Goal: Task Accomplishment & Management: Manage account settings

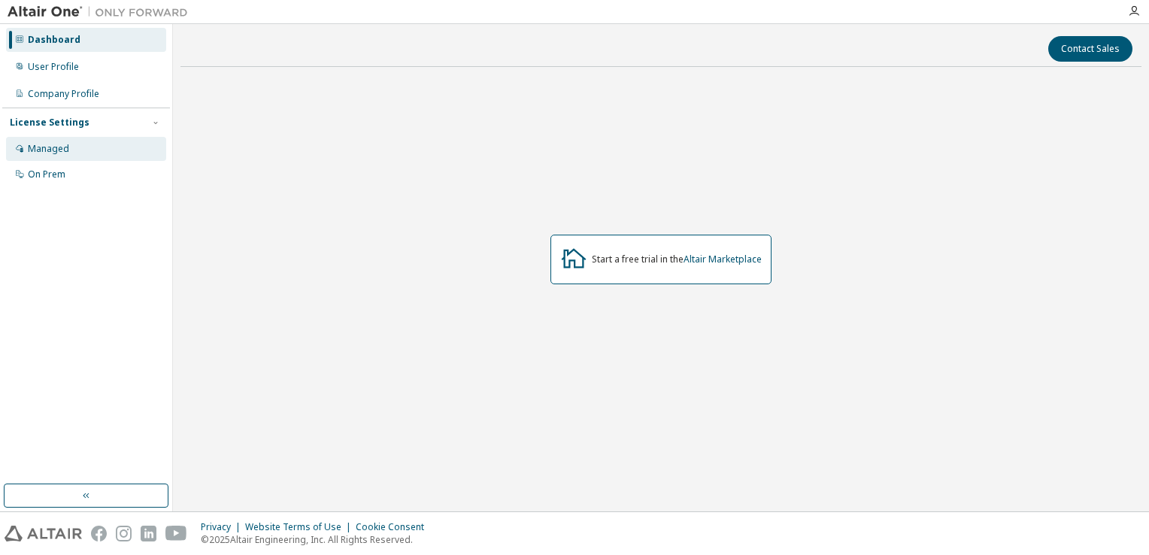
click at [120, 153] on div "Managed" at bounding box center [86, 149] width 160 height 24
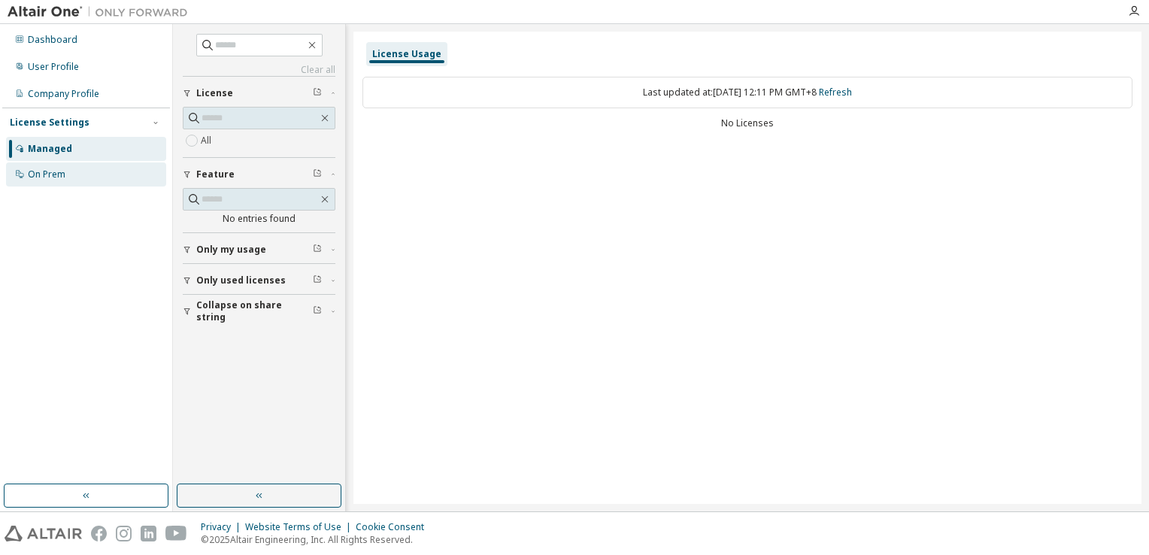
click at [64, 176] on div "On Prem" at bounding box center [47, 174] width 38 height 12
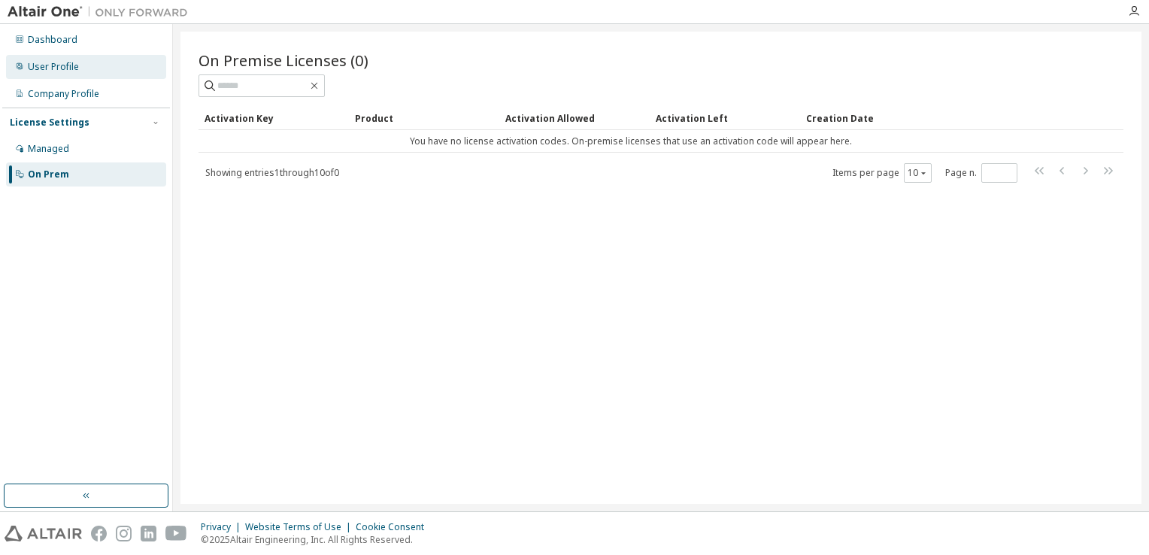
click at [75, 74] on div "User Profile" at bounding box center [86, 67] width 160 height 24
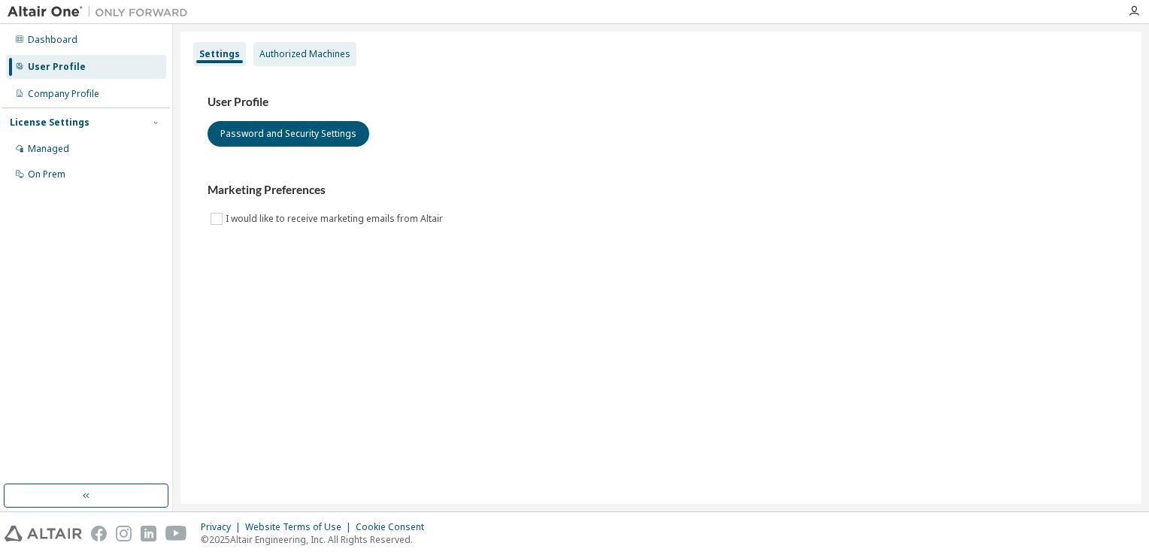
click at [280, 59] on div "Authorized Machines" at bounding box center [304, 54] width 91 height 12
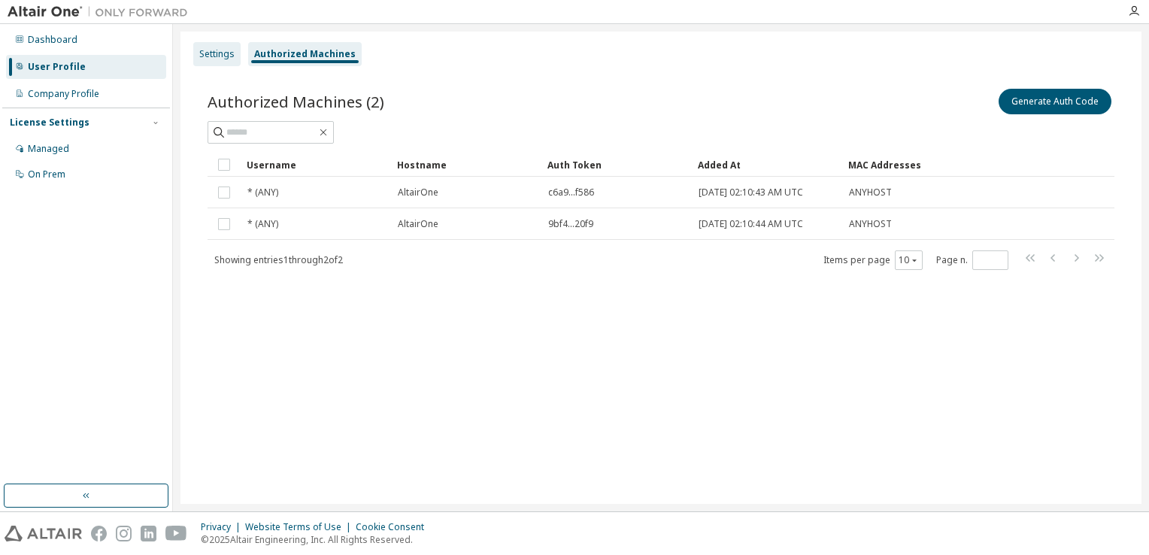
click at [213, 53] on div "Settings" at bounding box center [216, 54] width 35 height 12
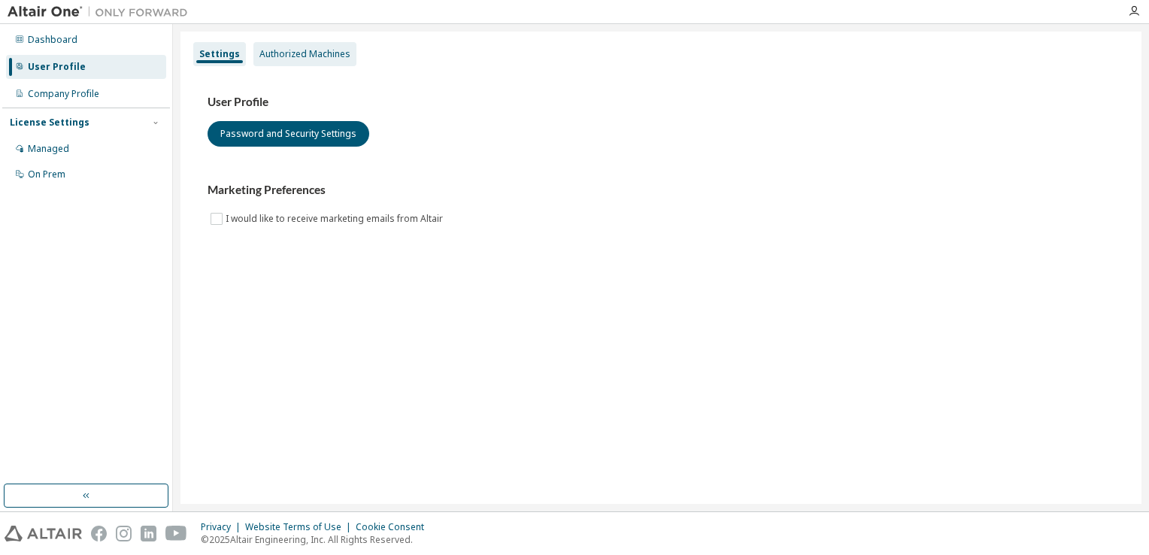
click at [283, 58] on div "Authorized Machines" at bounding box center [304, 54] width 91 height 12
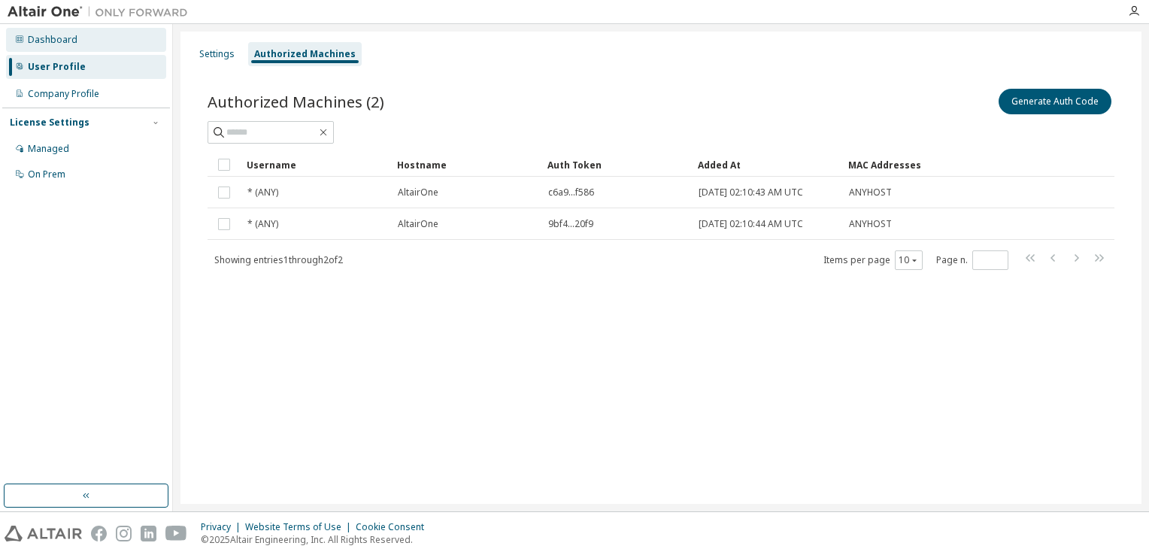
click at [132, 49] on div "Dashboard" at bounding box center [86, 40] width 160 height 24
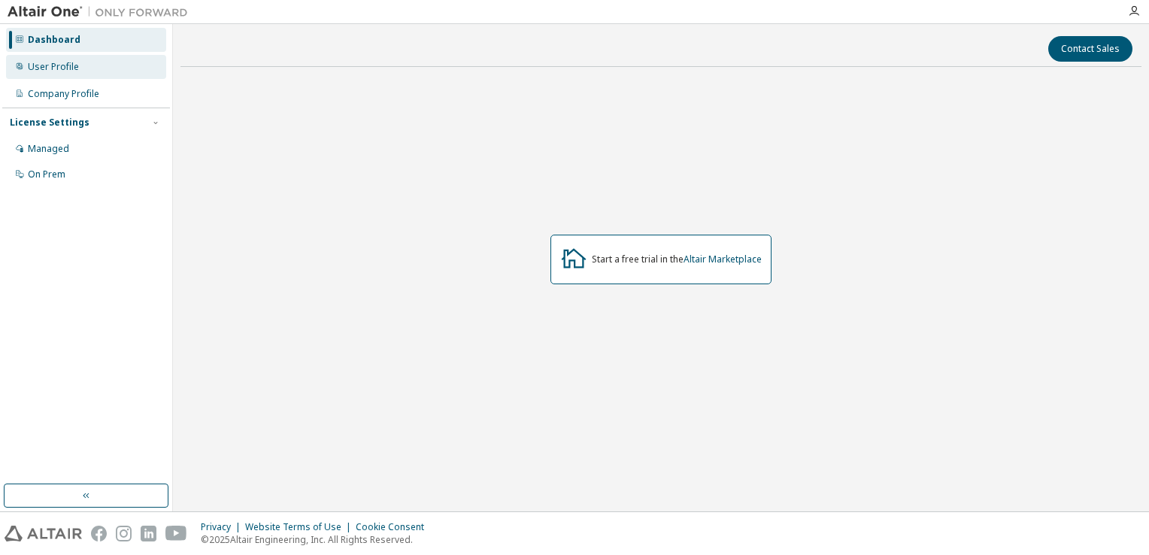
click at [89, 64] on div "User Profile" at bounding box center [86, 67] width 160 height 24
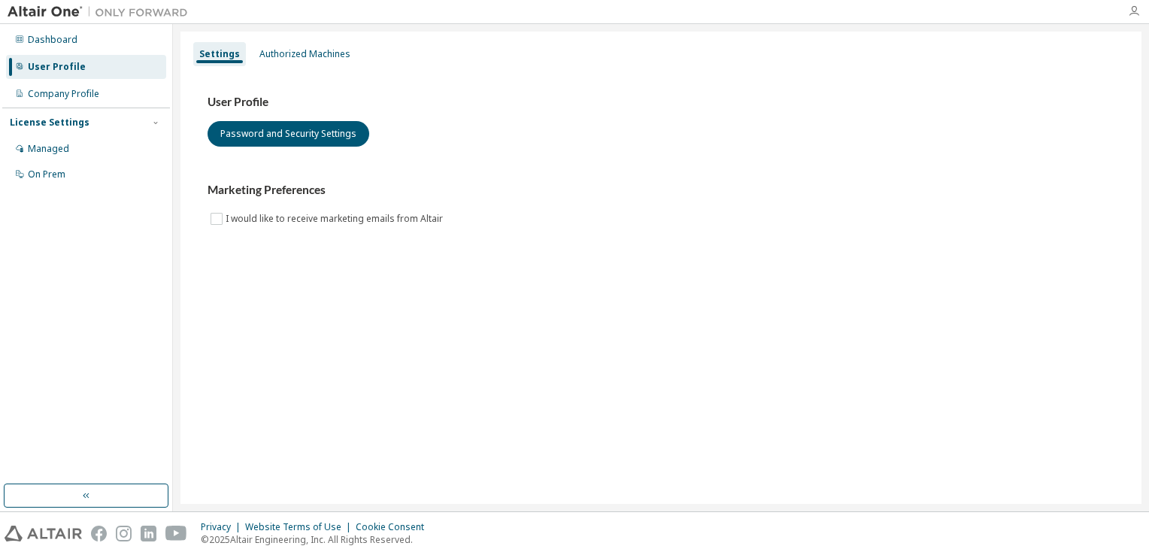
click at [1135, 14] on icon "button" at bounding box center [1134, 11] width 12 height 12
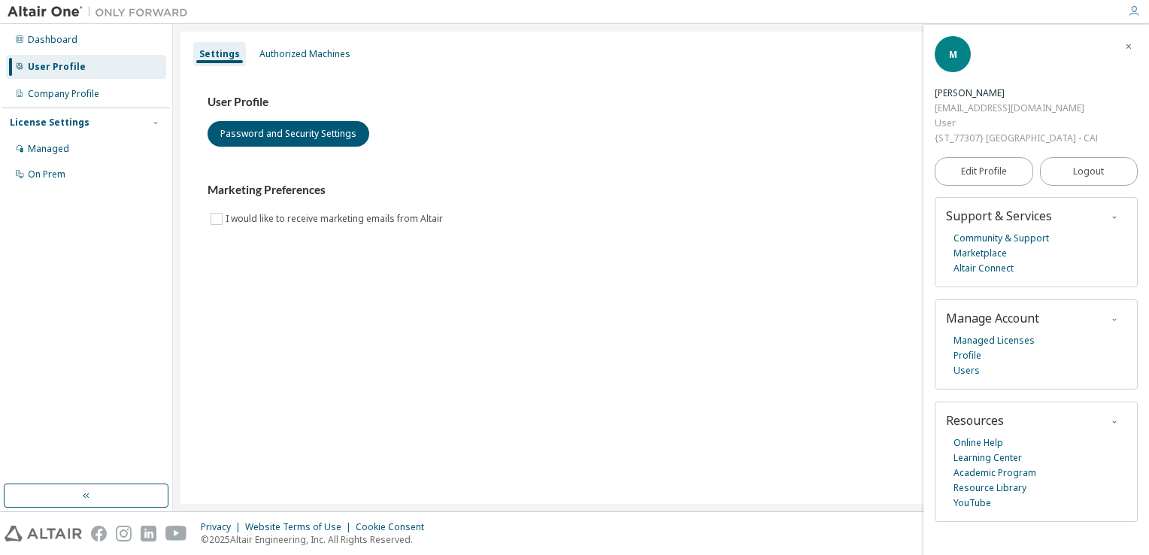
click at [1119, 420] on icon "button" at bounding box center [1114, 421] width 9 height 9
click at [1119, 211] on icon "button" at bounding box center [1114, 217] width 9 height 12
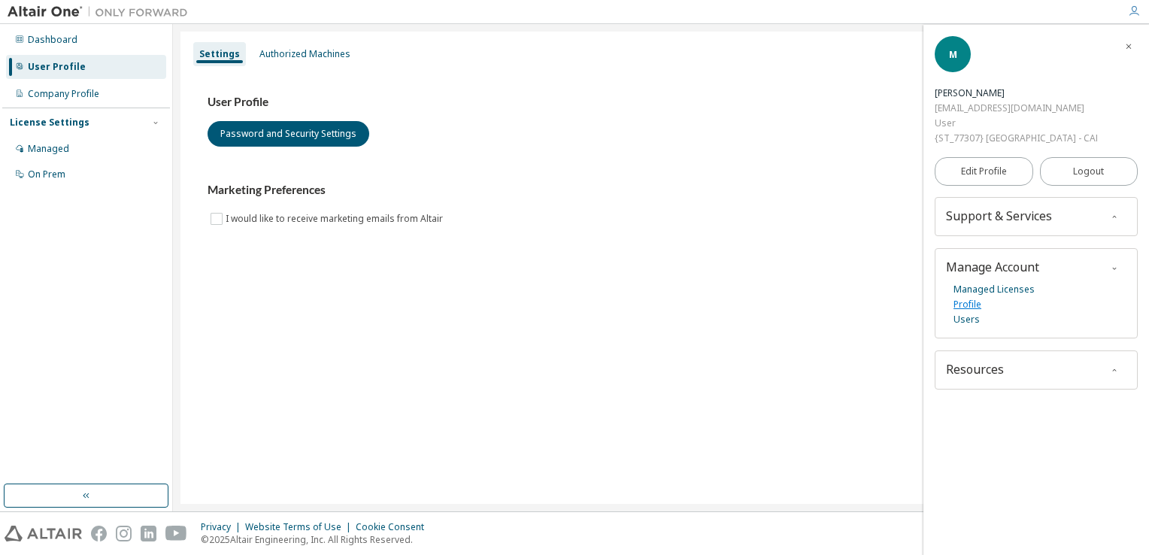
click at [971, 303] on link "Profile" at bounding box center [967, 304] width 28 height 15
click at [294, 134] on button "Password and Security Settings" at bounding box center [289, 134] width 162 height 26
click at [1100, 177] on span "Logout" at bounding box center [1088, 171] width 31 height 15
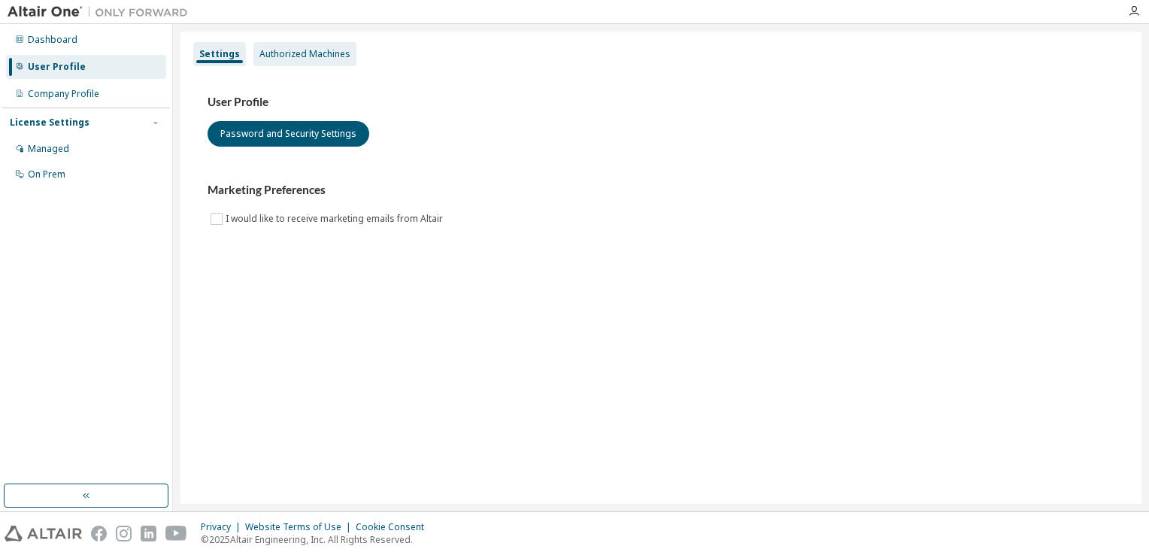
click at [307, 58] on div "Authorized Machines" at bounding box center [304, 54] width 91 height 12
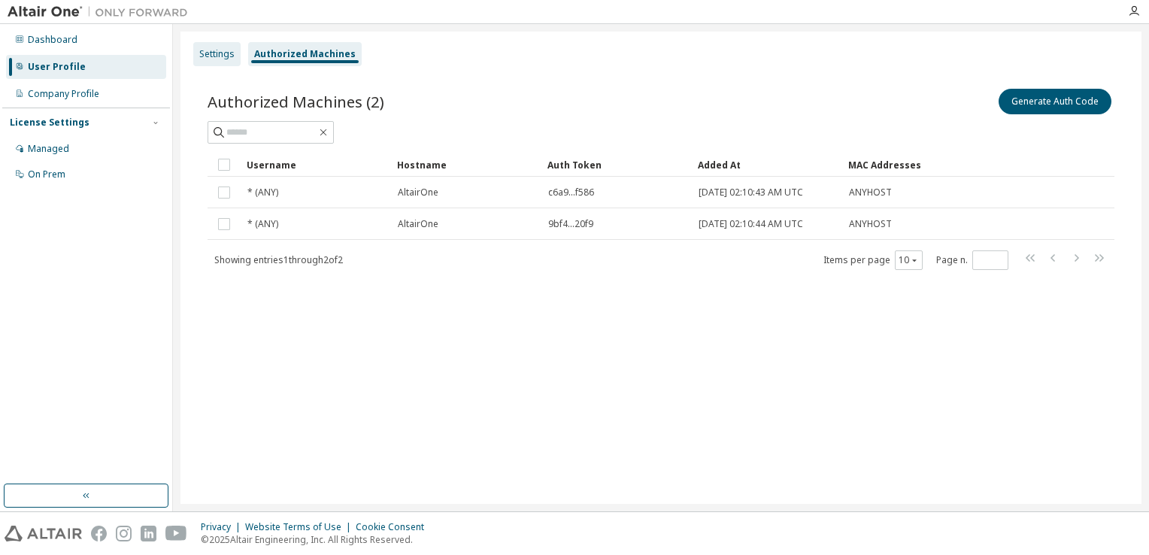
click at [226, 51] on div "Settings" at bounding box center [216, 54] width 35 height 12
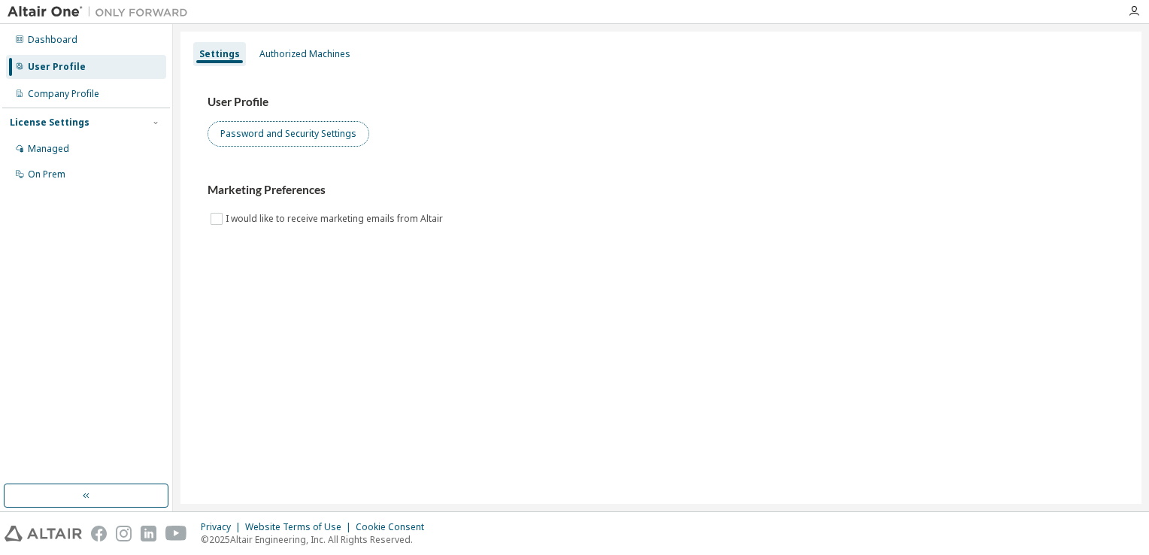
click at [287, 131] on button "Password and Security Settings" at bounding box center [289, 134] width 162 height 26
